Goal: Complete application form

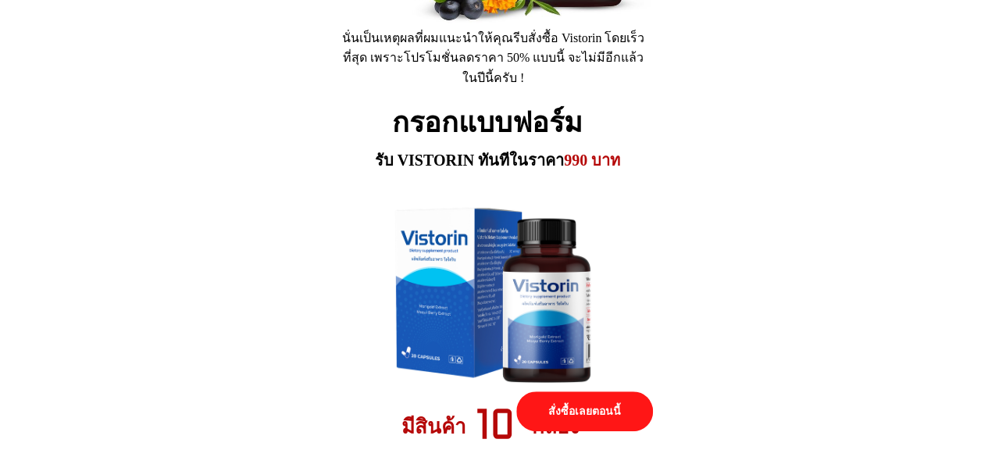
click at [564, 412] on p "สั่งซื้อเลยตอนนี้" at bounding box center [584, 411] width 136 height 40
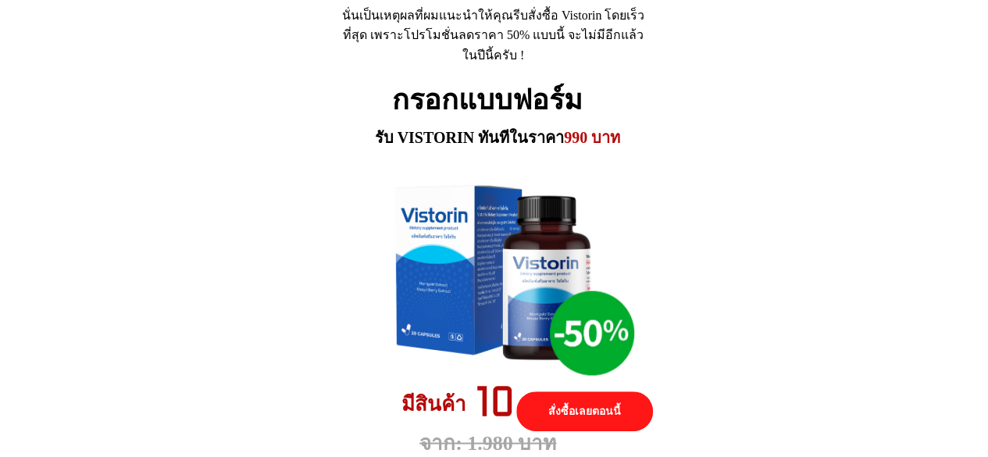
click at [564, 405] on p "สั่งซื้อเลยตอนนี้" at bounding box center [584, 411] width 136 height 40
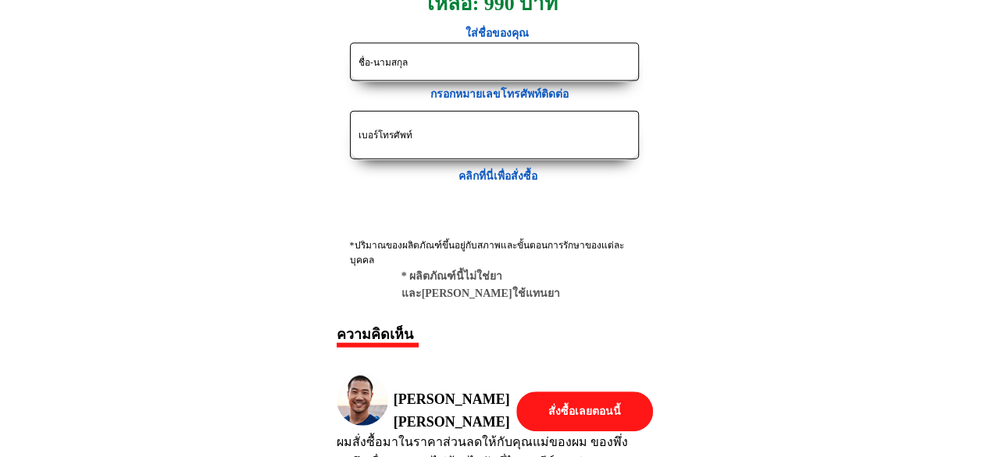
scroll to position [7520, 0]
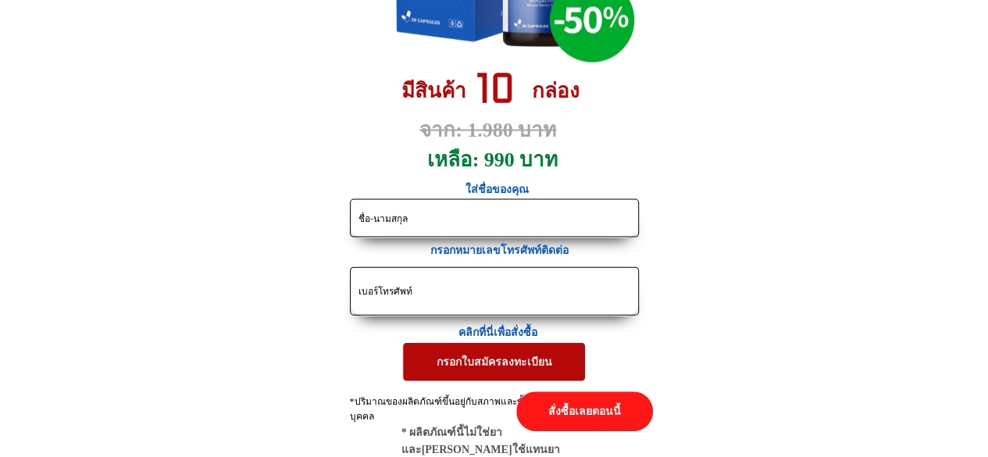
click at [389, 283] on input "tel" at bounding box center [495, 291] width 280 height 47
paste input "0812936952"
type input "0812936952"
drag, startPoint x: 422, startPoint y: 223, endPoint x: 347, endPoint y: 218, distance: 75.1
click at [347, 218] on form "กรอกใบสมัครลงทะเบียน 0812936952 1cgdk59.1b.c3a Tony_mees Vistorin_Th" at bounding box center [359, 289] width 559 height 183
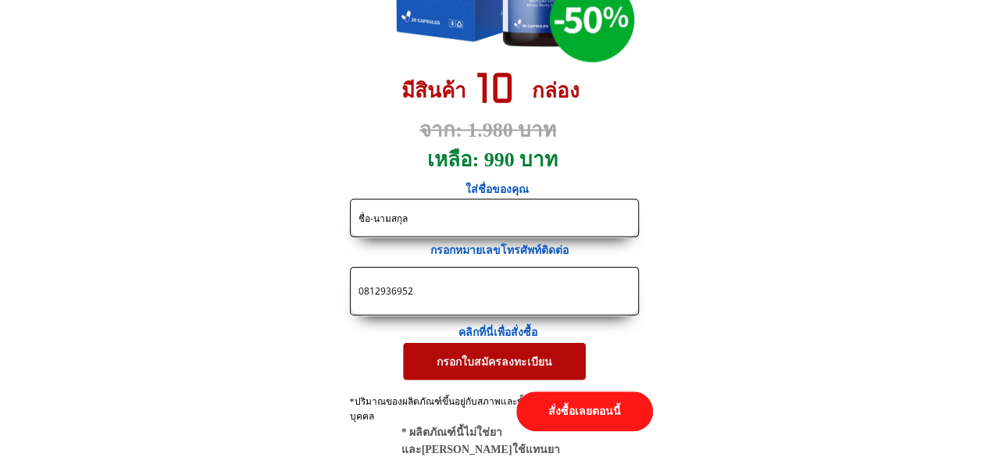
paste input "ออม ม."
type input "ออม ม."
click at [530, 360] on p "กรอกใบสมัครลงทะเบียน" at bounding box center [494, 361] width 183 height 37
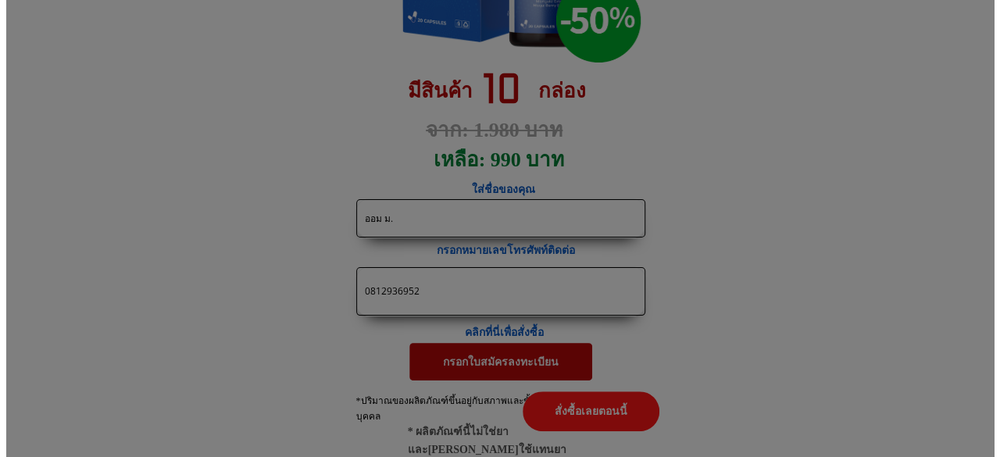
scroll to position [0, 0]
